Goal: Information Seeking & Learning: Learn about a topic

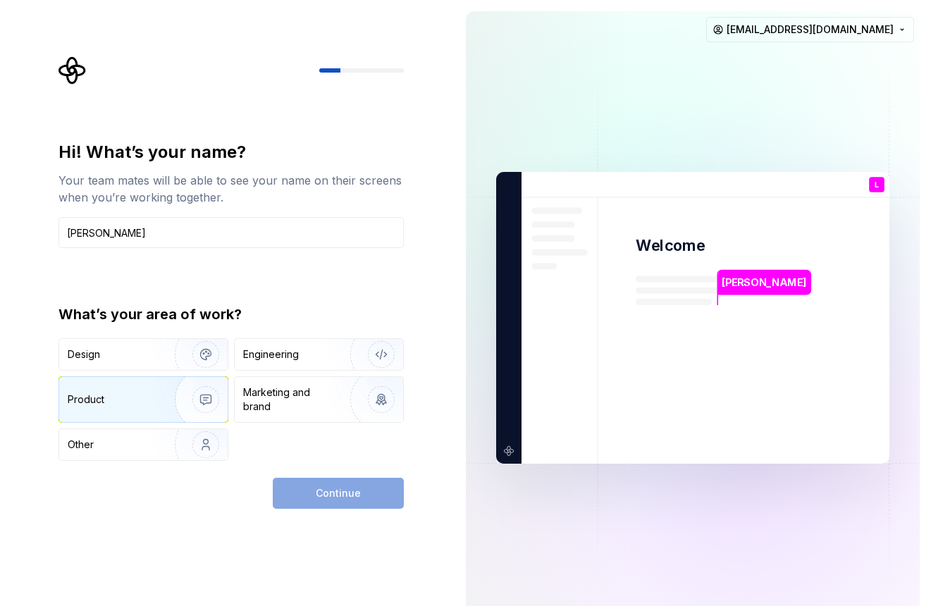
type input "Lucy"
click at [171, 397] on img "button" at bounding box center [197, 400] width 90 height 94
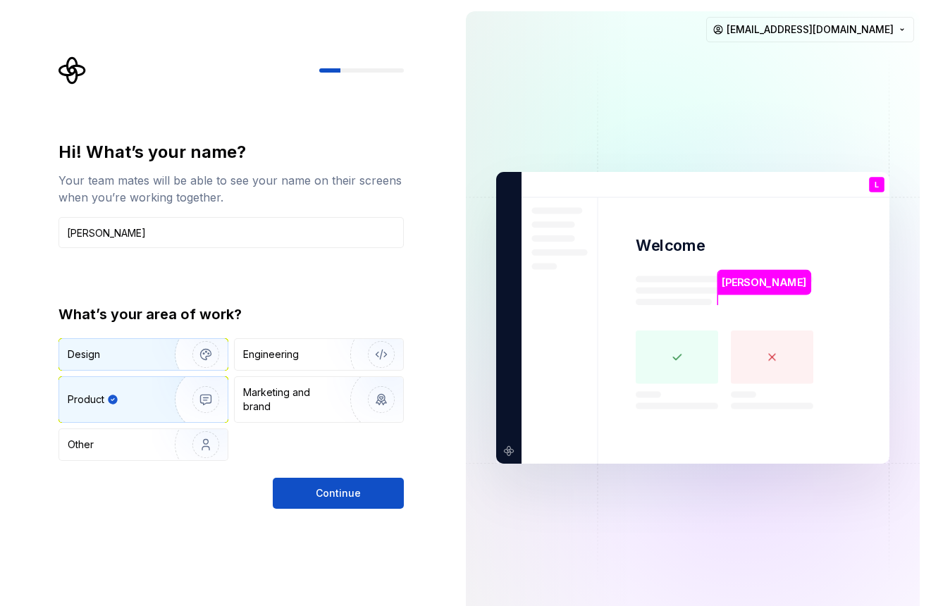
click at [176, 345] on img "button" at bounding box center [197, 354] width 90 height 94
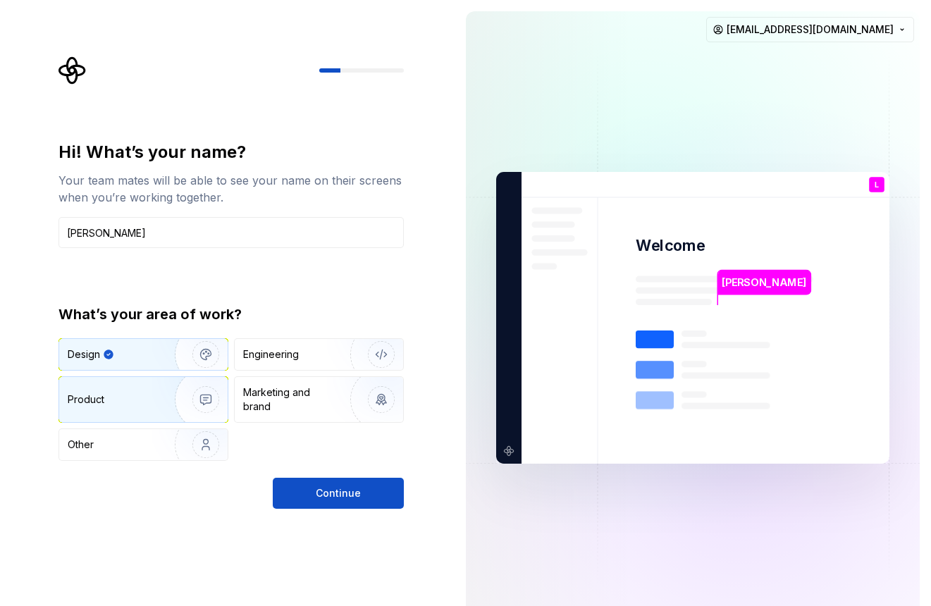
click at [169, 408] on img "button" at bounding box center [197, 400] width 90 height 94
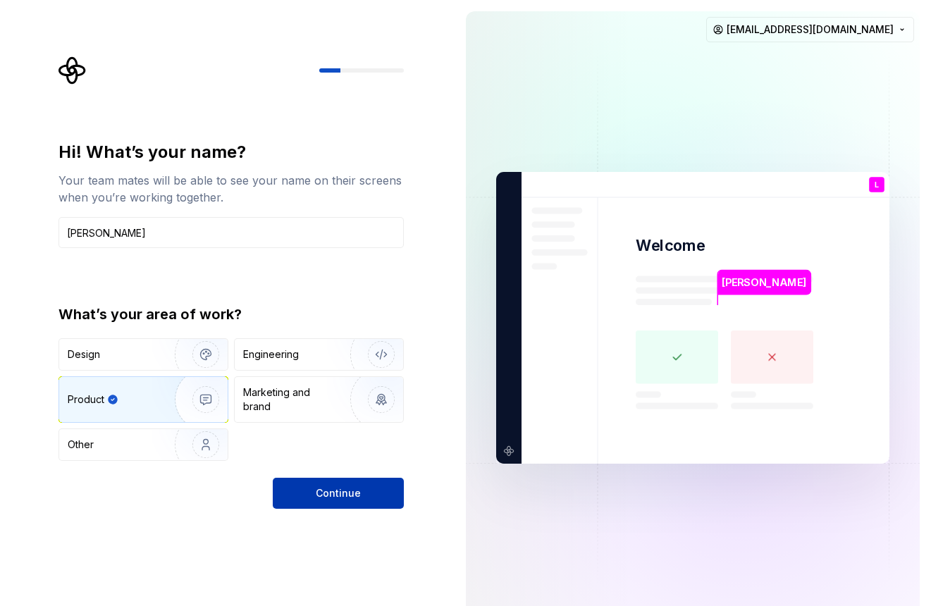
click at [350, 496] on span "Continue" at bounding box center [338, 494] width 45 height 14
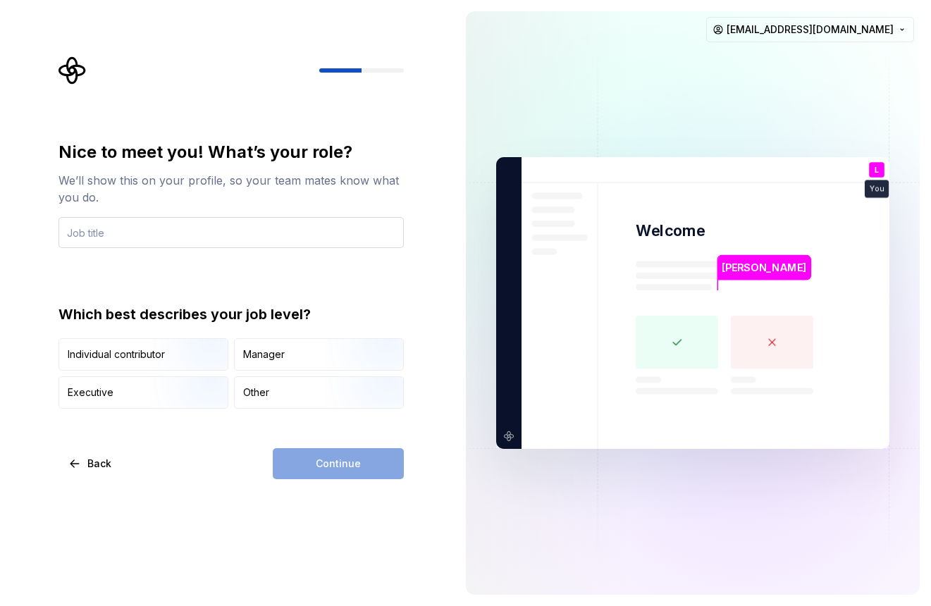
click at [252, 238] on input "text" at bounding box center [231, 232] width 345 height 31
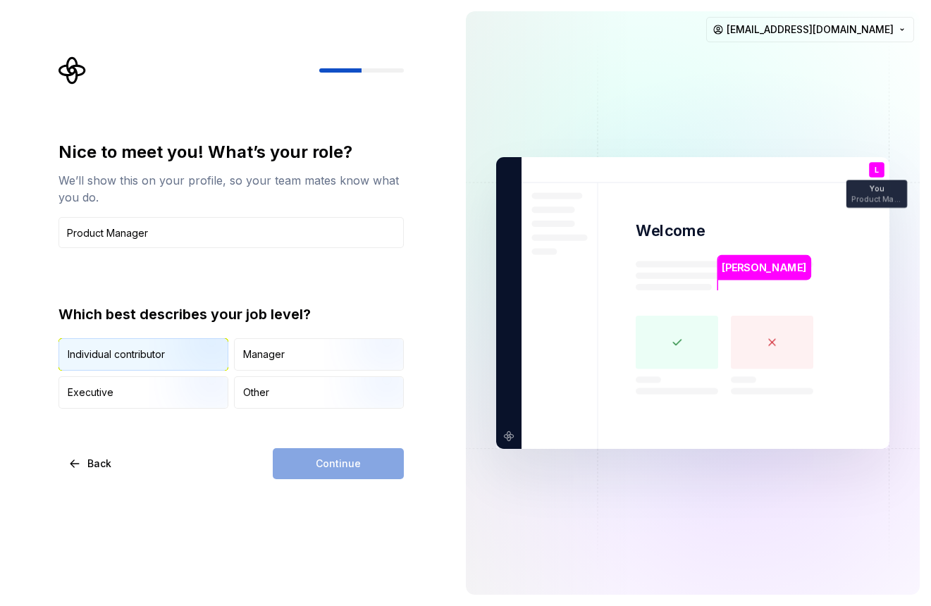
type input "Product Manager"
click at [108, 365] on div "Individual contributor" at bounding box center [143, 354] width 169 height 31
click at [359, 471] on button "Continue" at bounding box center [338, 463] width 131 height 31
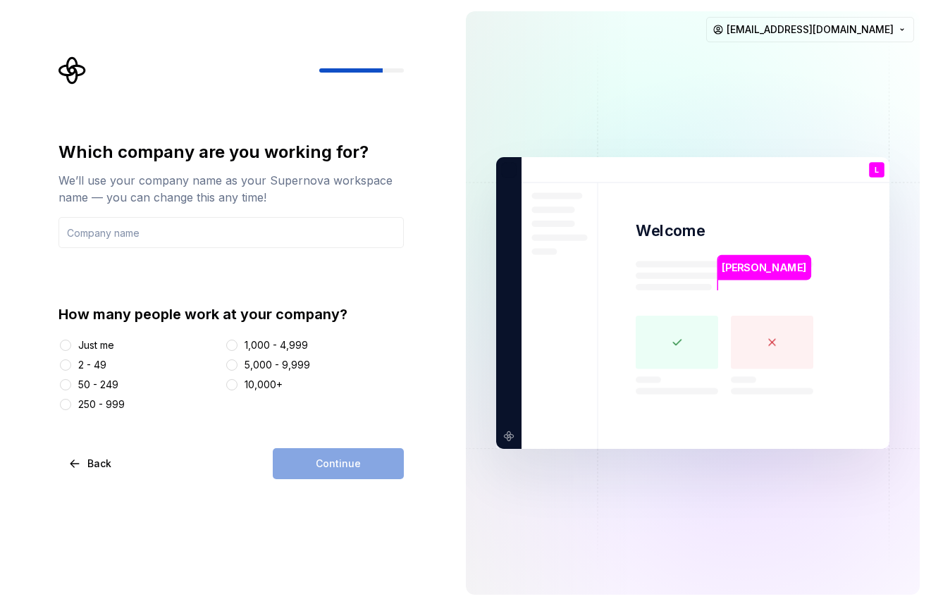
click at [89, 352] on div "Just me" at bounding box center [96, 345] width 36 height 14
click at [71, 351] on button "Just me" at bounding box center [65, 345] width 11 height 11
click at [206, 243] on input "text" at bounding box center [231, 232] width 345 height 31
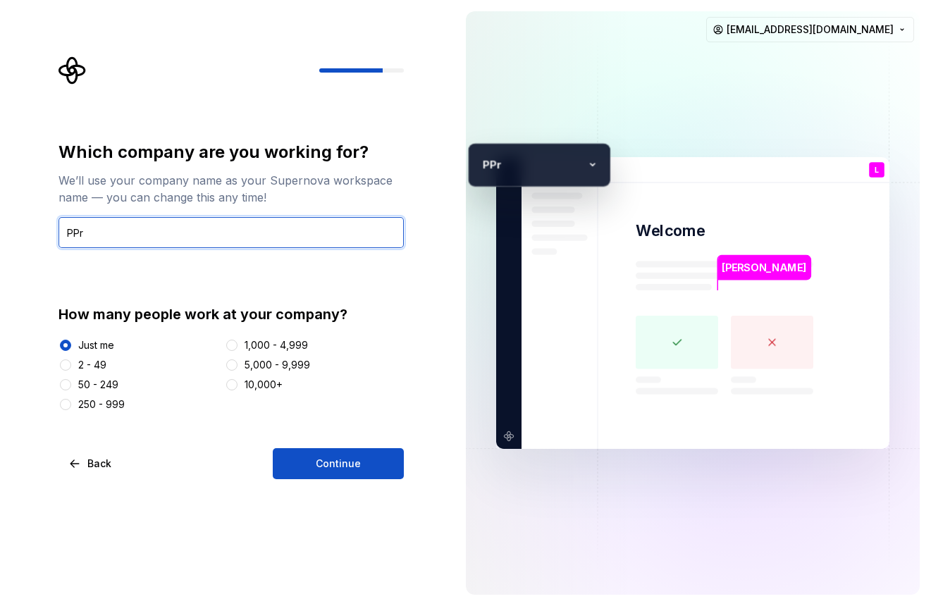
click at [84, 228] on input "PPr" at bounding box center [231, 232] width 345 height 31
type input "TPC"
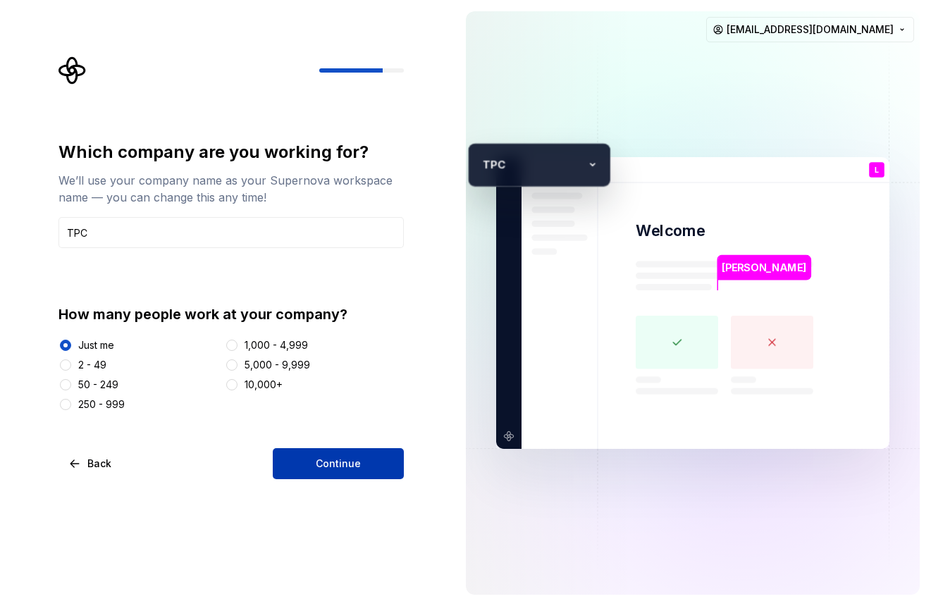
click at [316, 460] on button "Continue" at bounding box center [338, 463] width 131 height 31
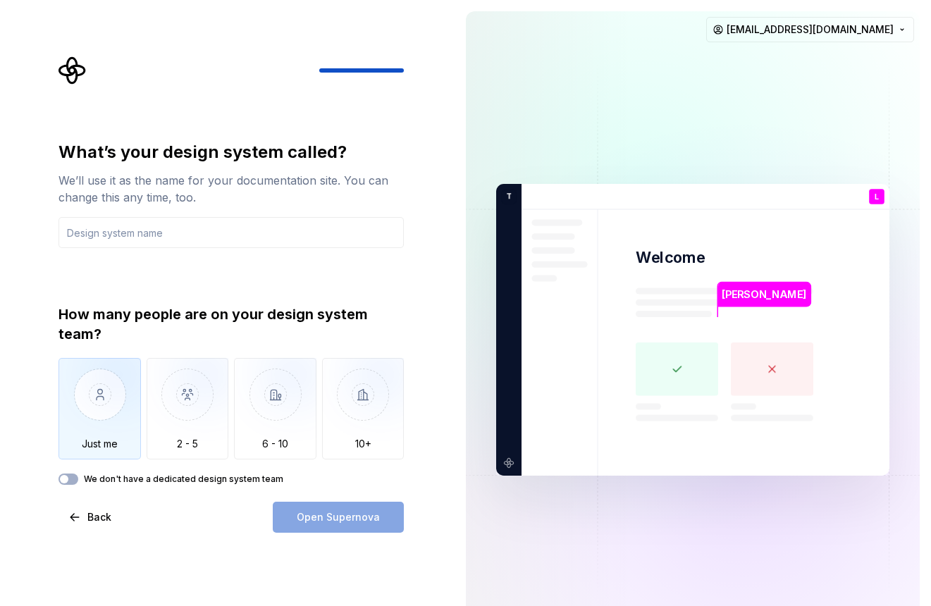
click at [109, 436] on img "button" at bounding box center [100, 405] width 82 height 94
click at [127, 246] on input "text" at bounding box center [231, 232] width 345 height 31
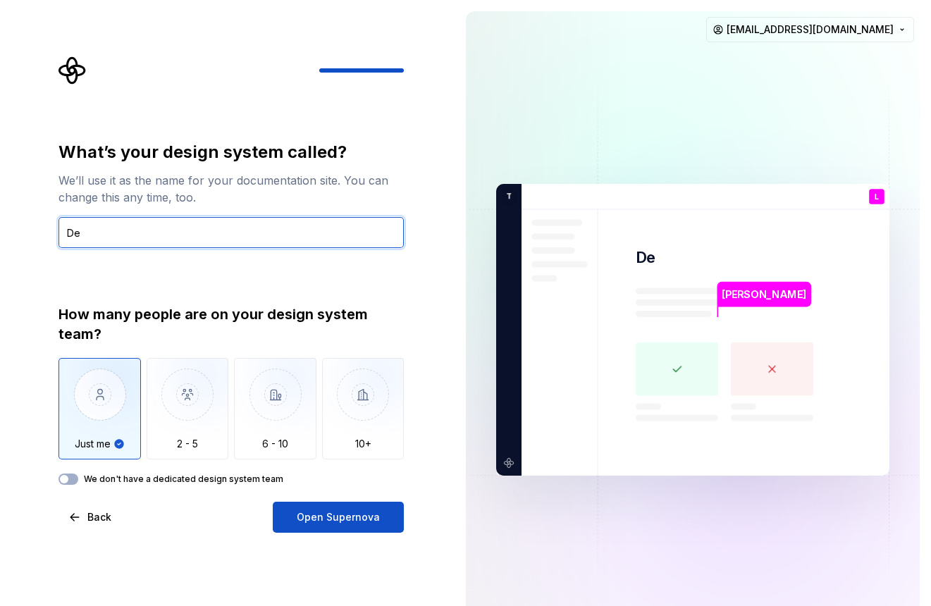
type input "D"
click at [112, 232] on input "text" at bounding box center [231, 232] width 345 height 31
type input "T"
type input "Lucy DS"
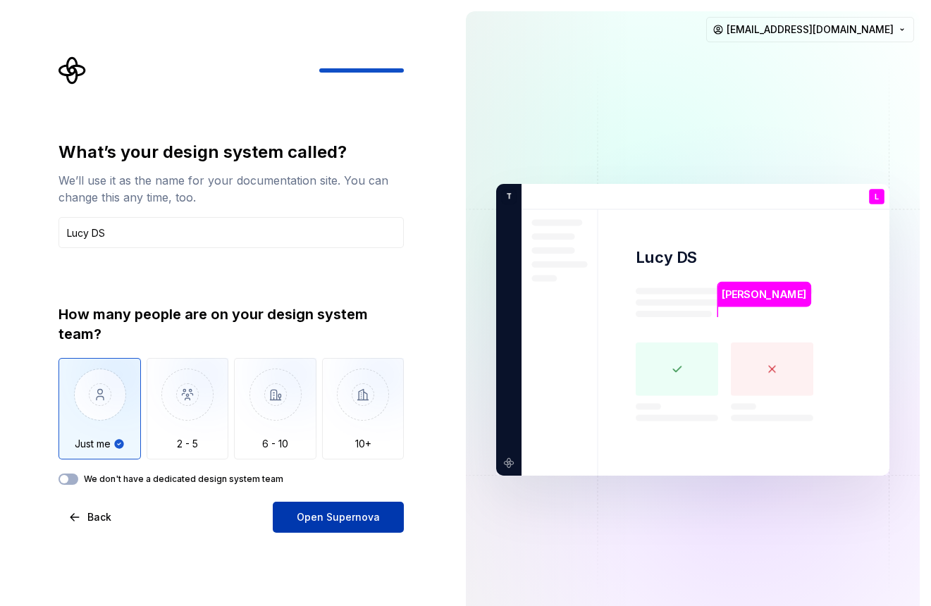
click at [353, 525] on button "Open Supernova" at bounding box center [338, 517] width 131 height 31
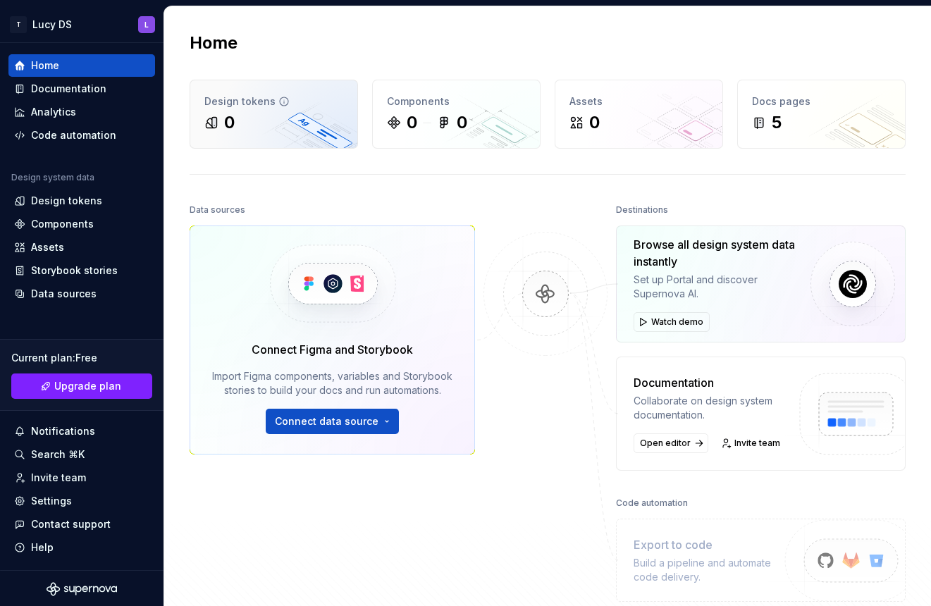
click at [284, 116] on div "0" at bounding box center [273, 122] width 139 height 23
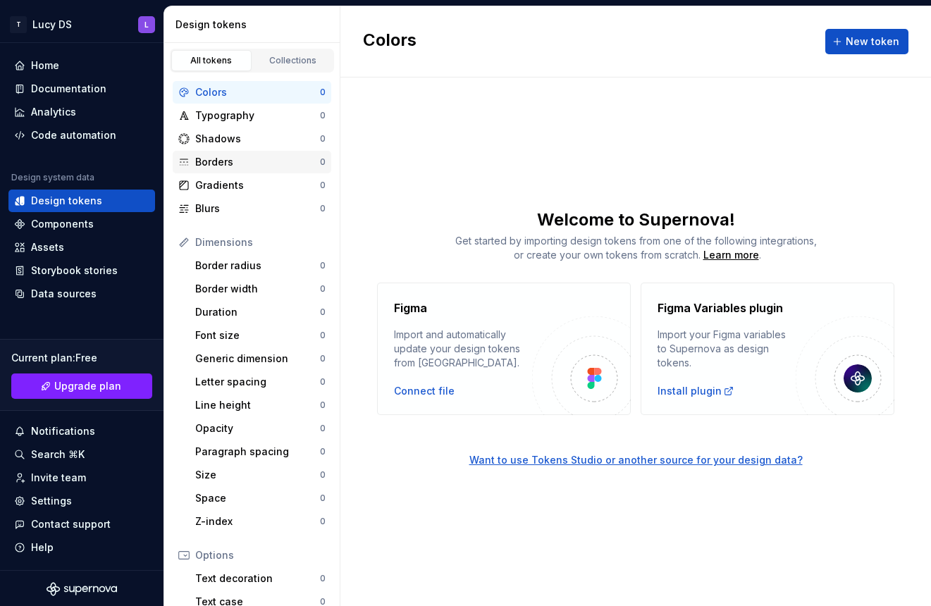
click at [250, 163] on div "Borders" at bounding box center [257, 162] width 125 height 14
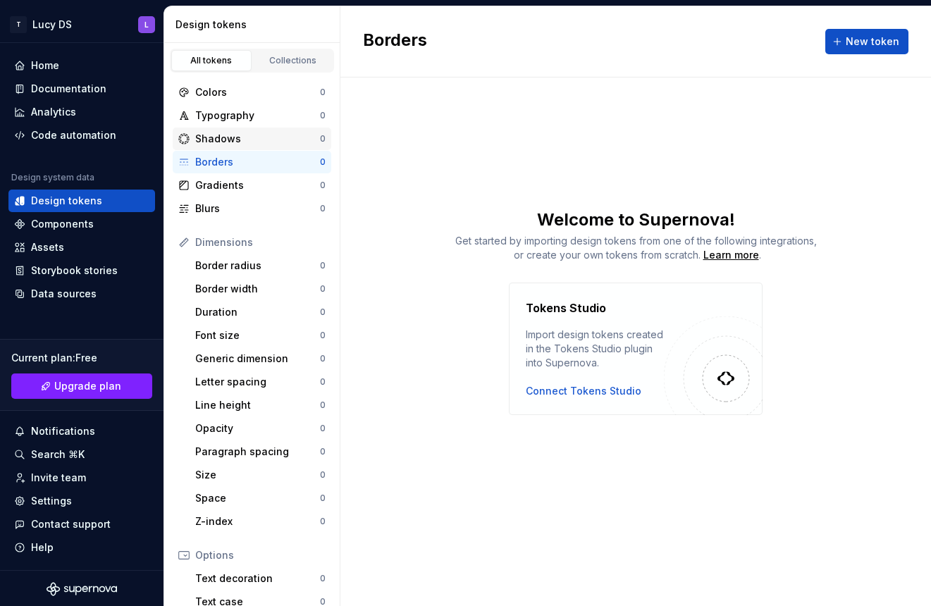
click at [248, 135] on div "Shadows" at bounding box center [257, 139] width 125 height 14
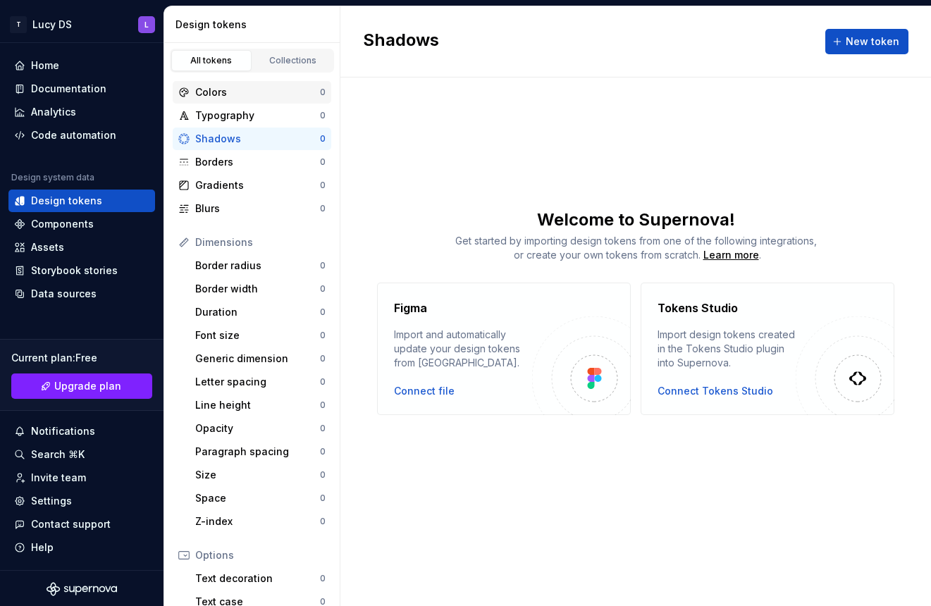
click at [248, 95] on div "Colors" at bounding box center [257, 92] width 125 height 14
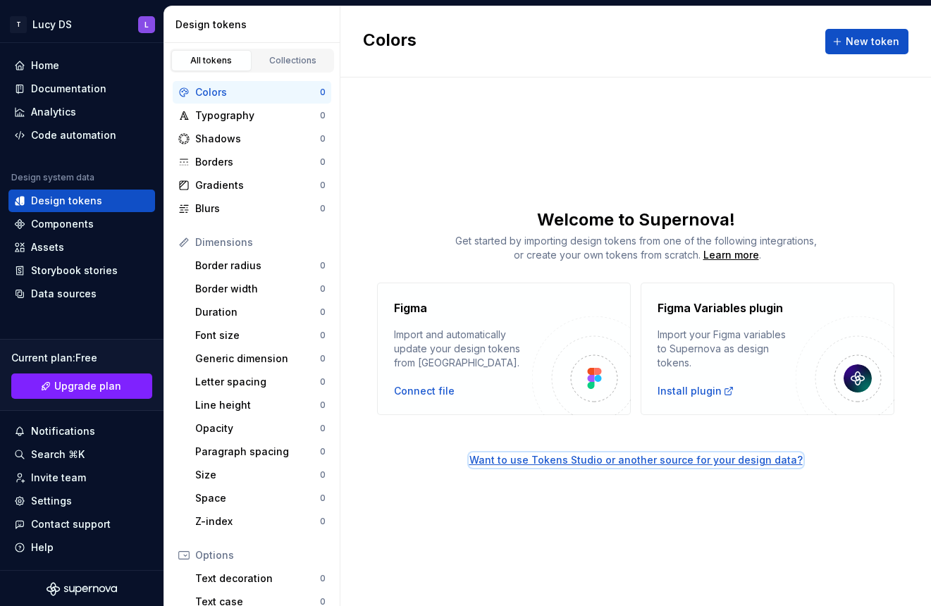
click at [570, 460] on div "Want to use Tokens Studio or another source for your design data?" at bounding box center [637, 460] width 334 height 14
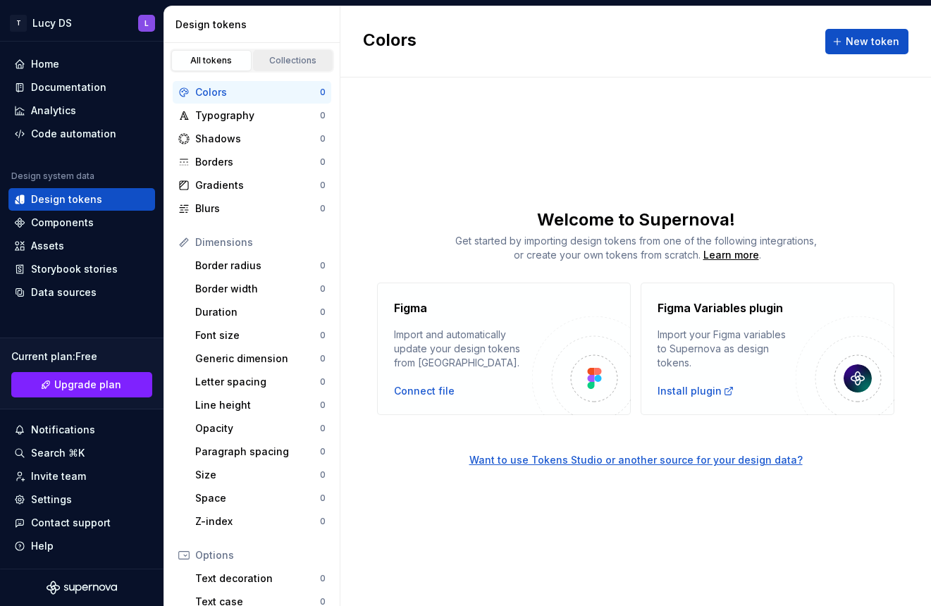
click at [276, 63] on div "Collections" at bounding box center [293, 60] width 71 height 11
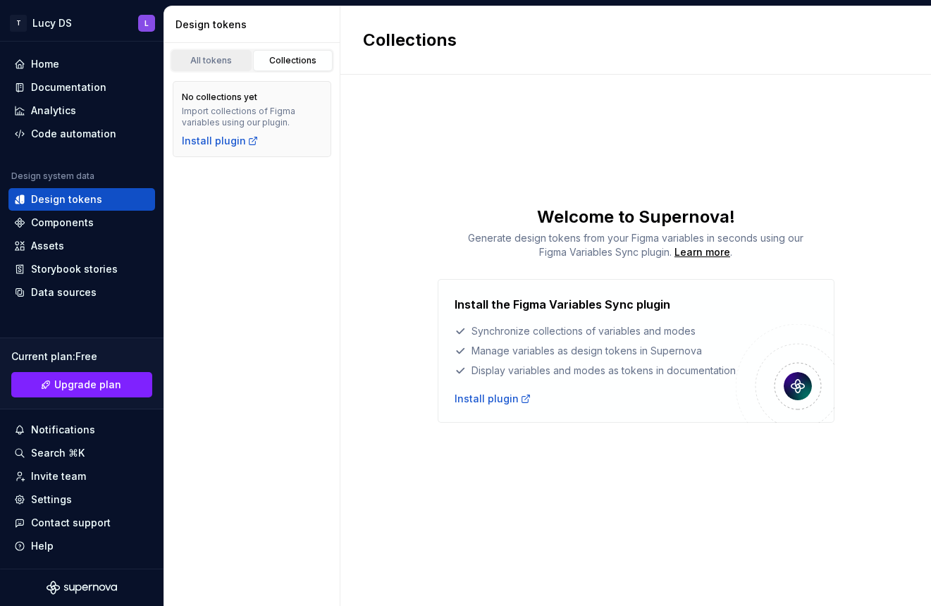
click at [219, 63] on div "All tokens" at bounding box center [211, 60] width 71 height 11
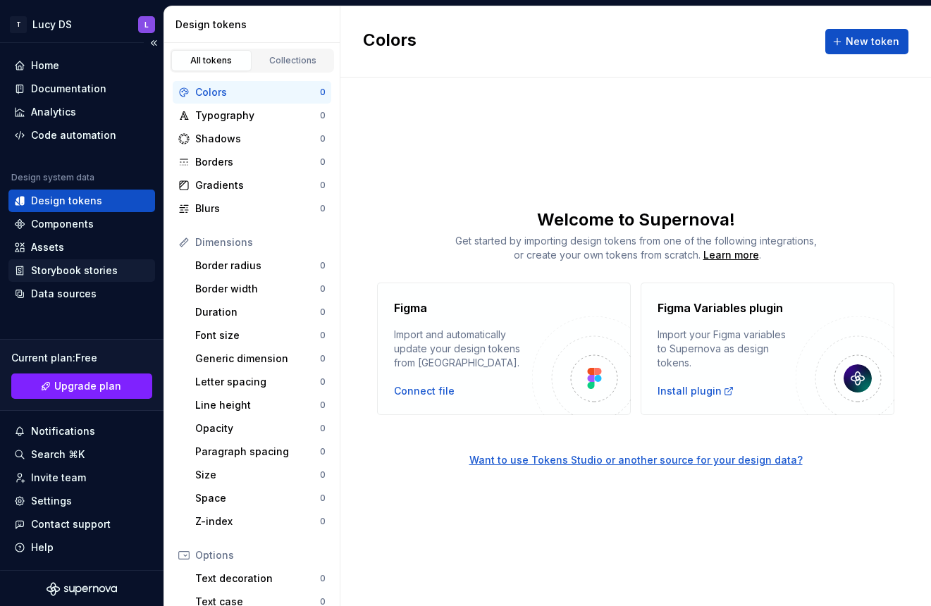
click at [80, 262] on div "Storybook stories" at bounding box center [81, 270] width 147 height 23
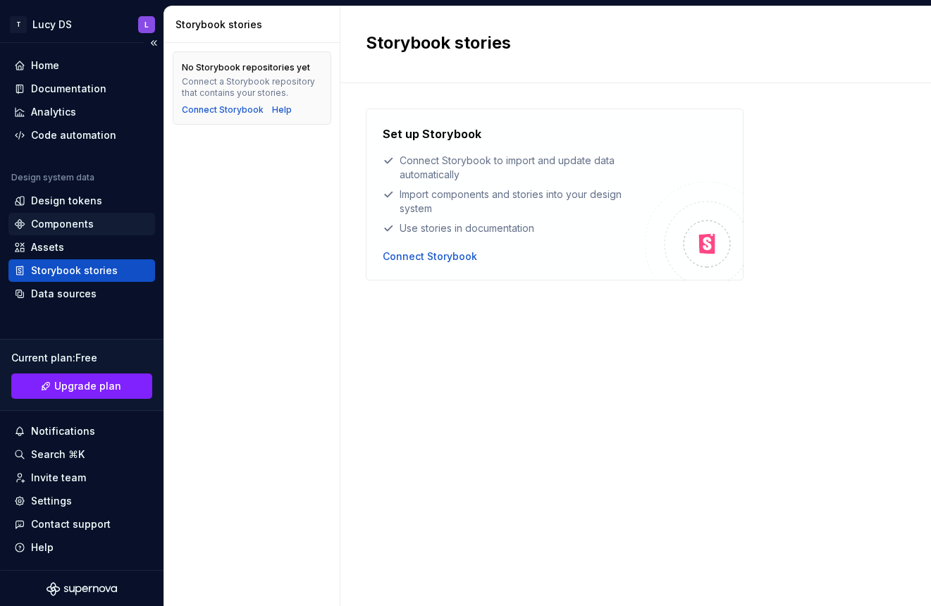
click at [76, 217] on div "Components" at bounding box center [62, 224] width 63 height 14
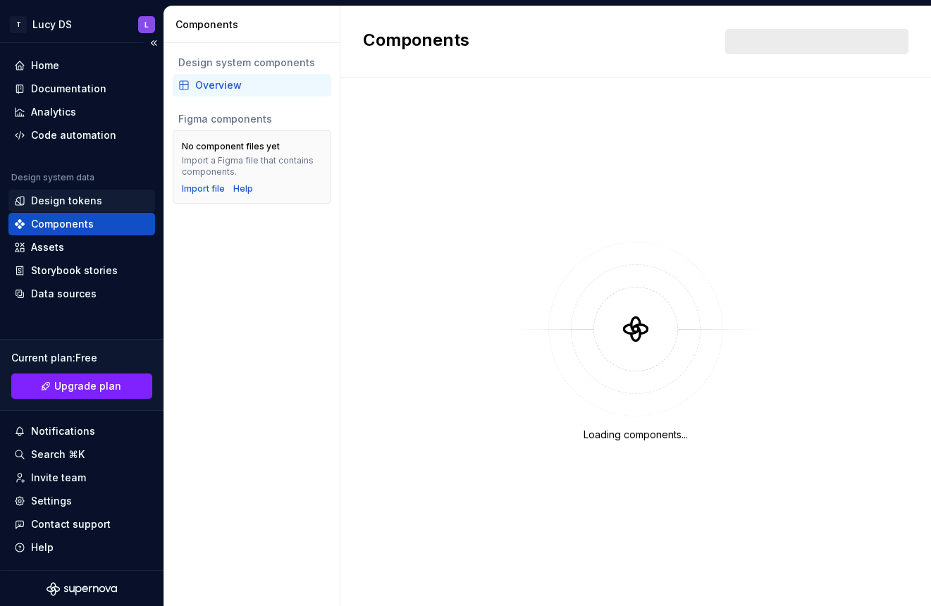
click at [76, 204] on div "Design tokens" at bounding box center [66, 201] width 71 height 14
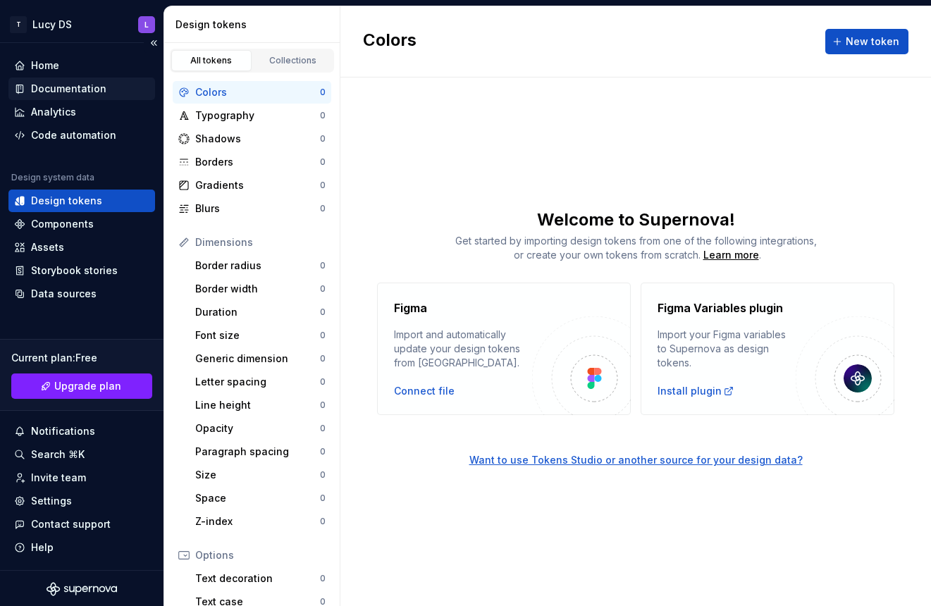
click at [75, 86] on div "Documentation" at bounding box center [68, 89] width 75 height 14
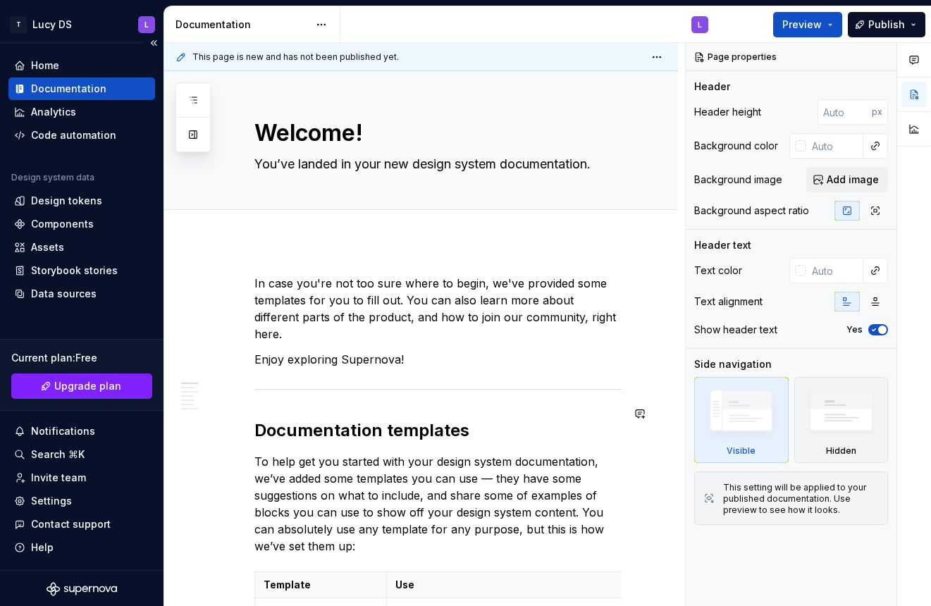
type textarea "*"
click at [50, 207] on div "Design tokens" at bounding box center [66, 201] width 71 height 14
